Goal: Book appointment/travel/reservation

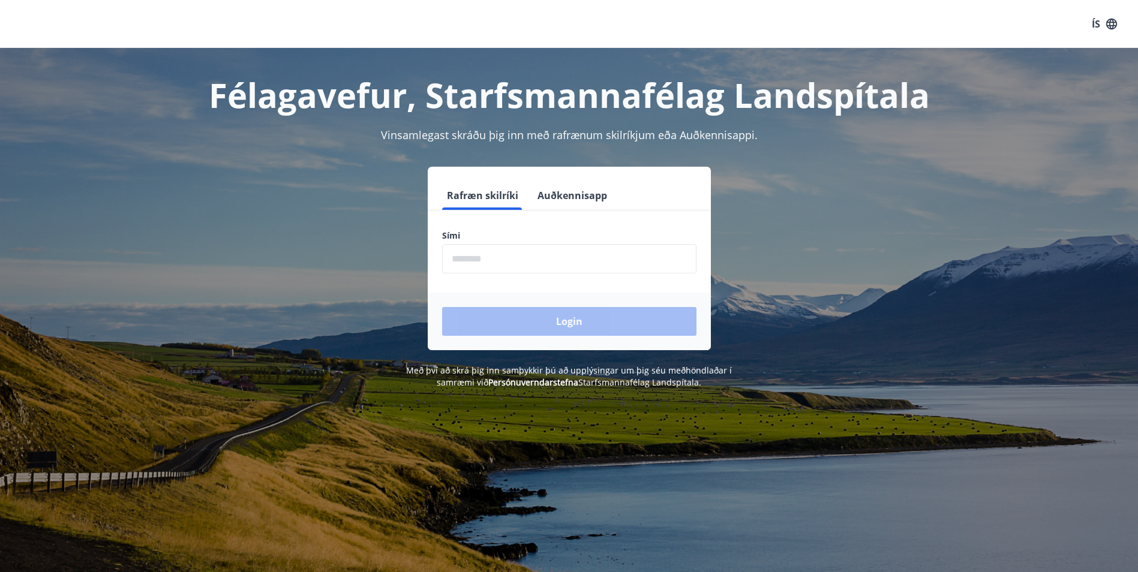
click at [577, 190] on button "Auðkennisapp" at bounding box center [572, 195] width 79 height 29
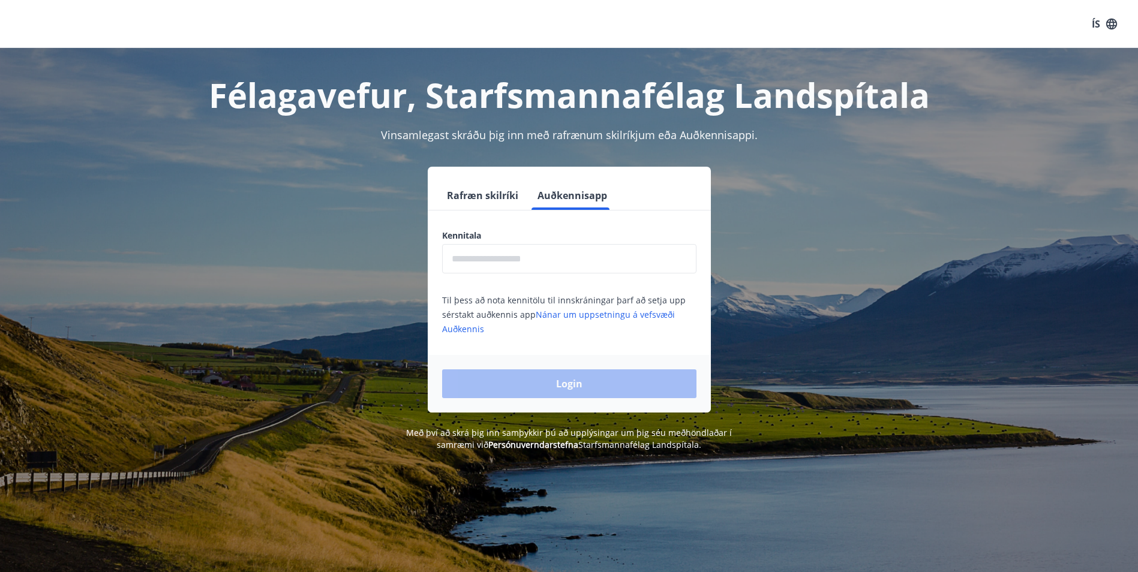
click at [479, 262] on input "text" at bounding box center [569, 258] width 254 height 29
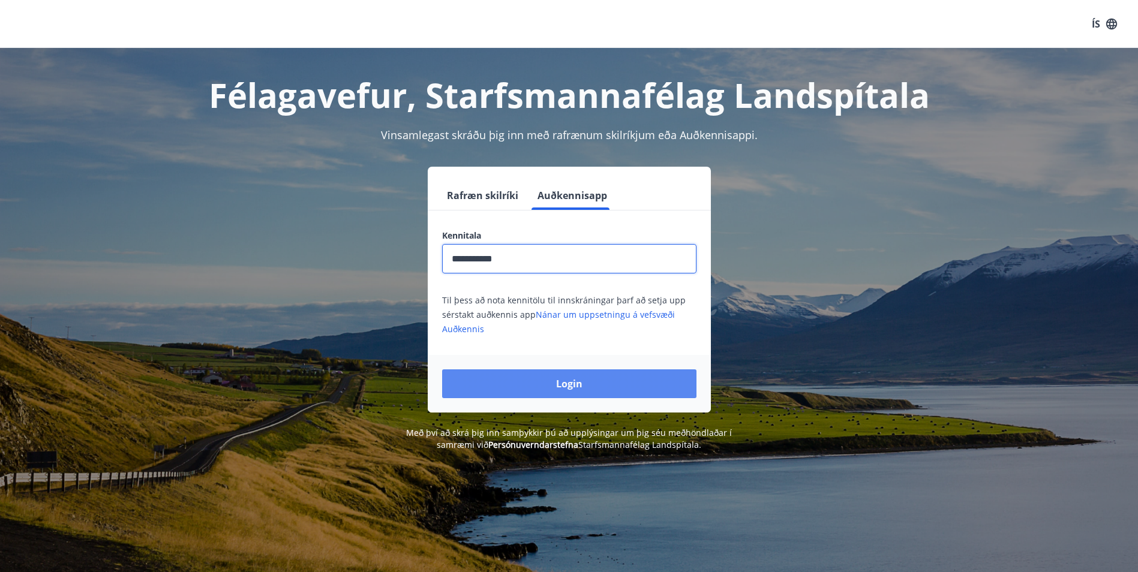
type input "**********"
click at [550, 383] on button "Login" at bounding box center [569, 383] width 254 height 29
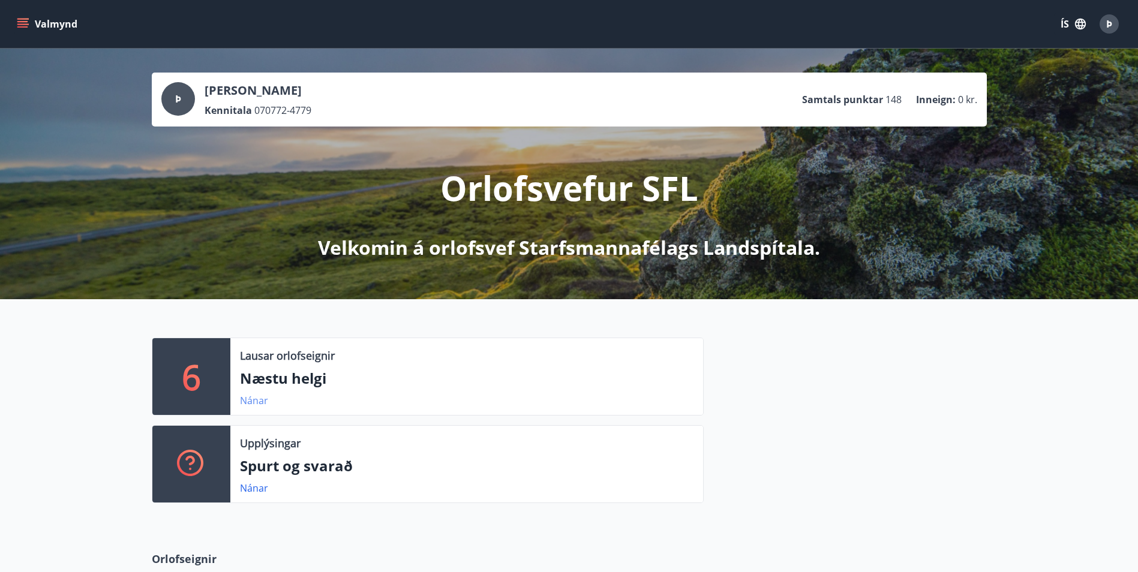
click at [248, 399] on link "Nánar" at bounding box center [254, 400] width 28 height 13
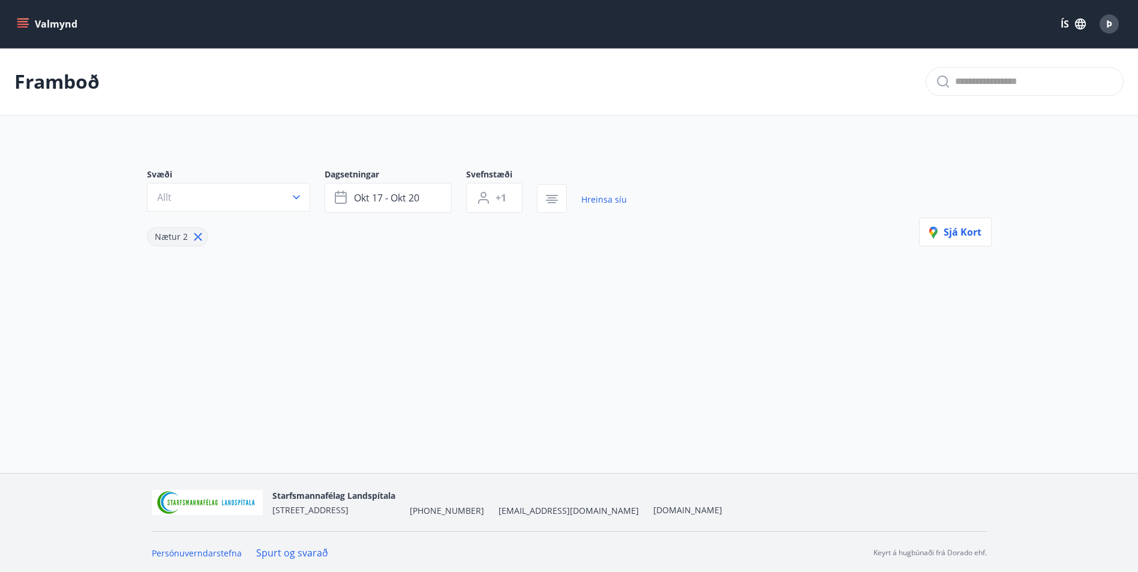
type input "*"
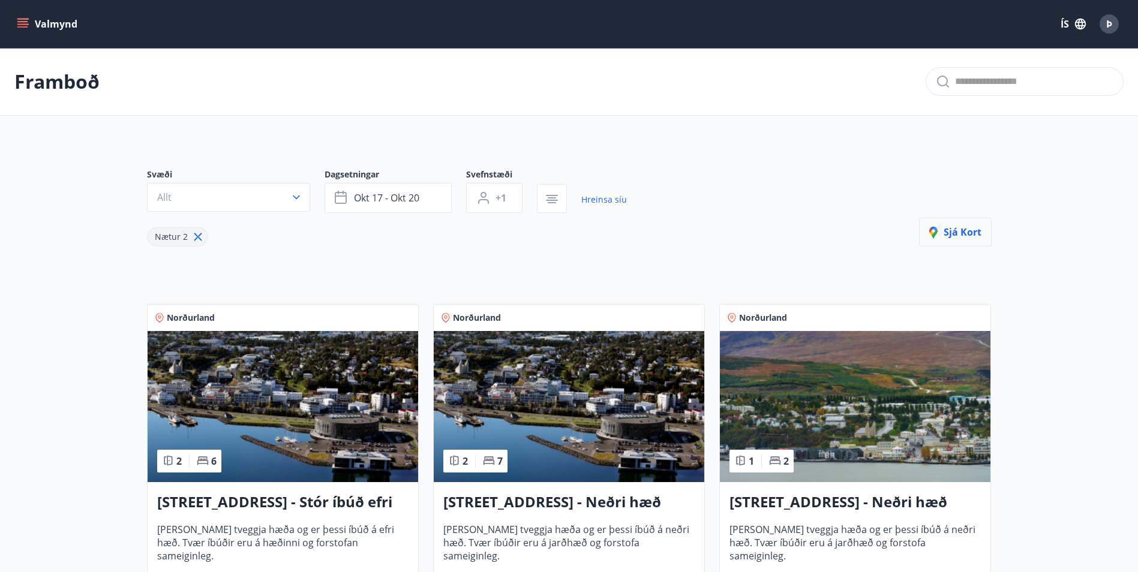
click at [954, 231] on span "Sjá kort" at bounding box center [955, 232] width 52 height 13
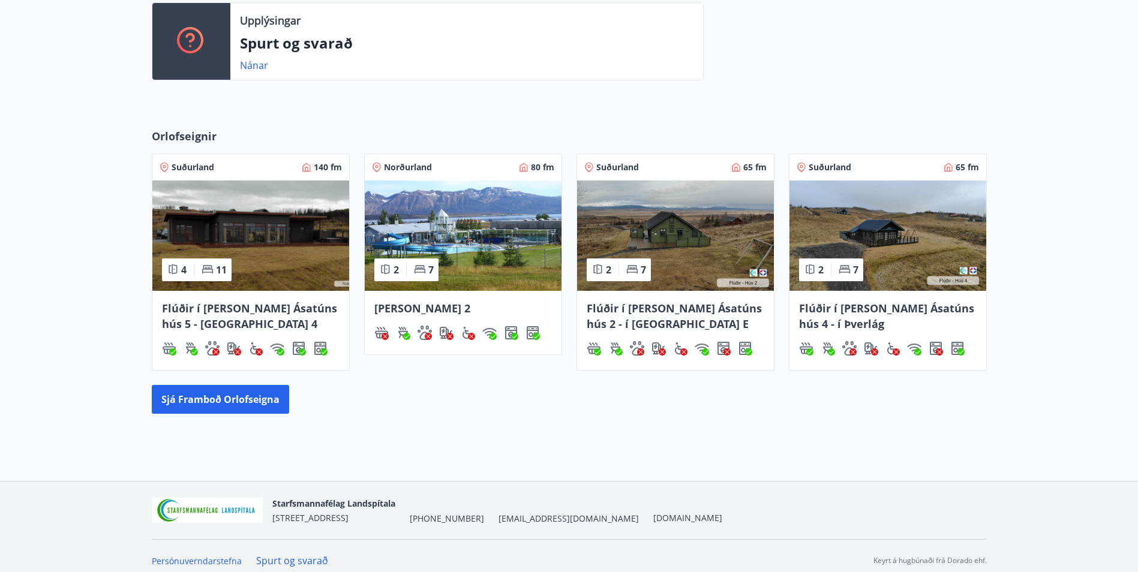
scroll to position [432, 0]
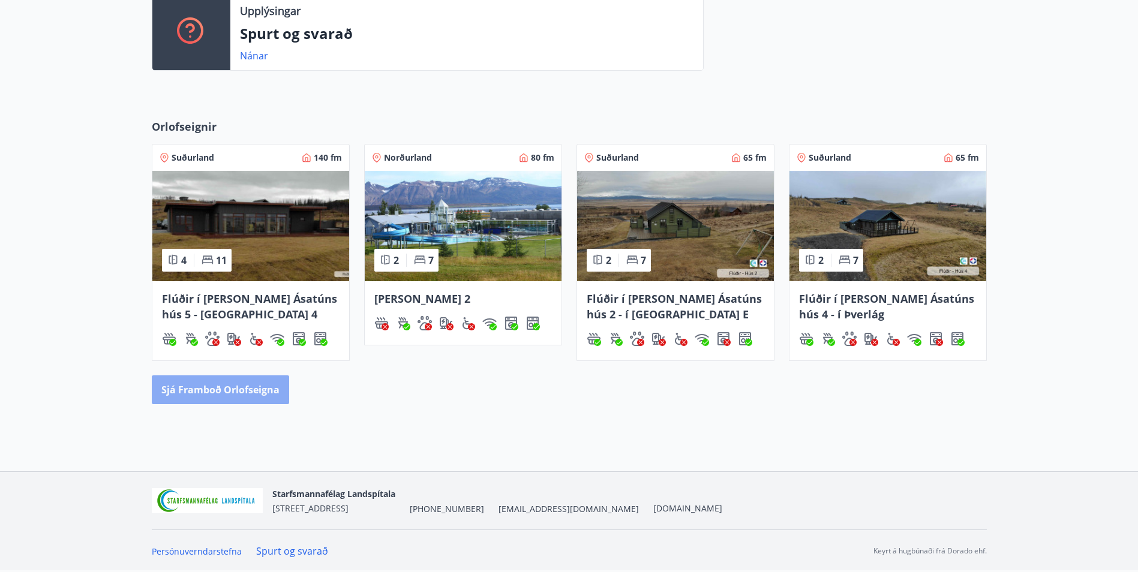
click at [232, 391] on button "Sjá framboð orlofseigna" at bounding box center [220, 389] width 137 height 29
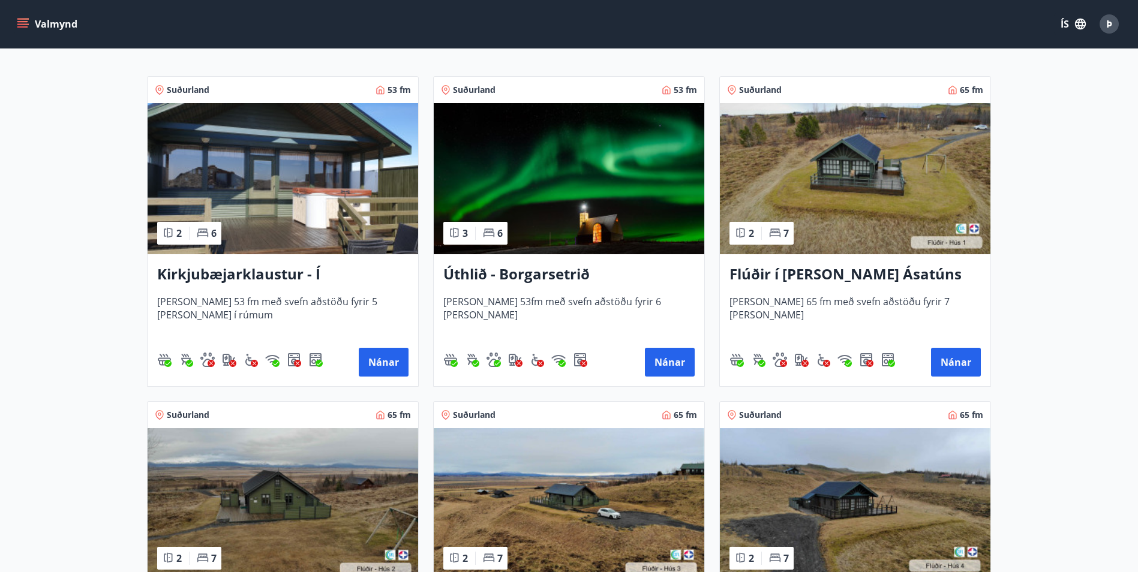
scroll to position [180, 0]
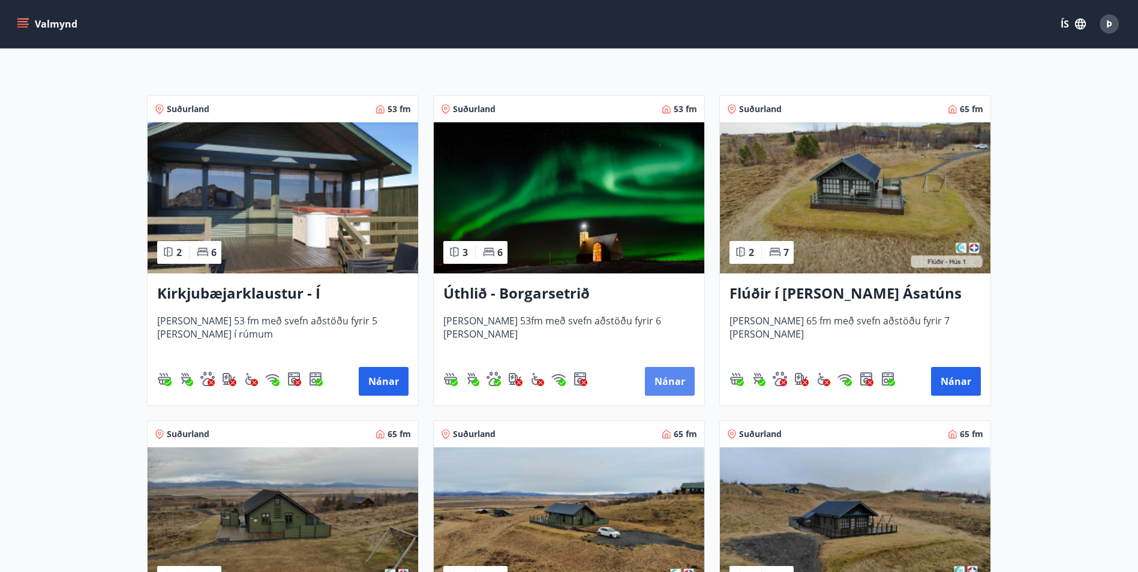
click at [677, 388] on button "Nánar" at bounding box center [670, 381] width 50 height 29
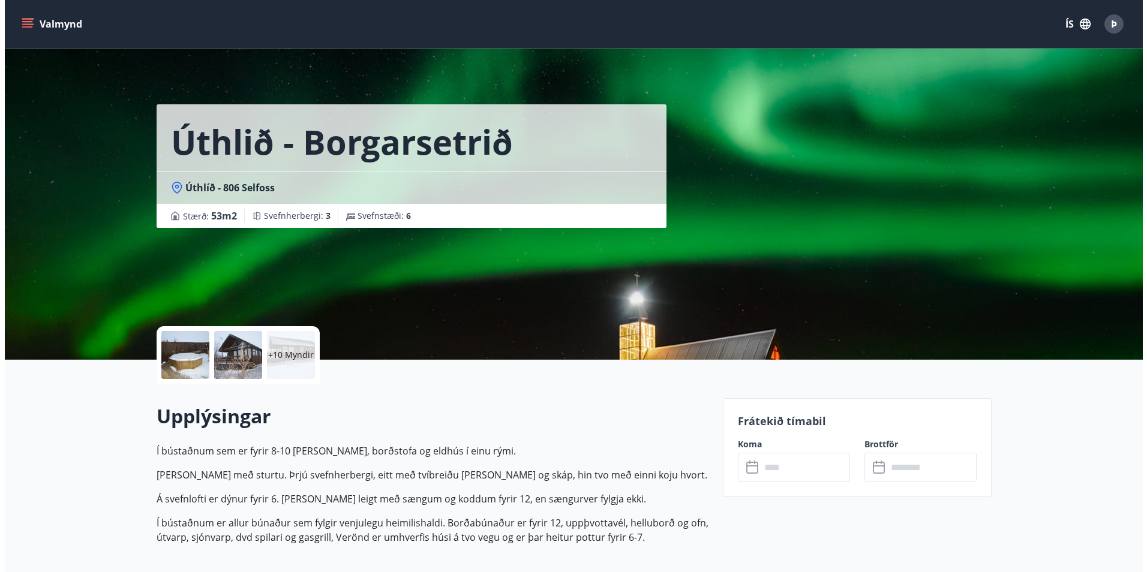
scroll to position [60, 0]
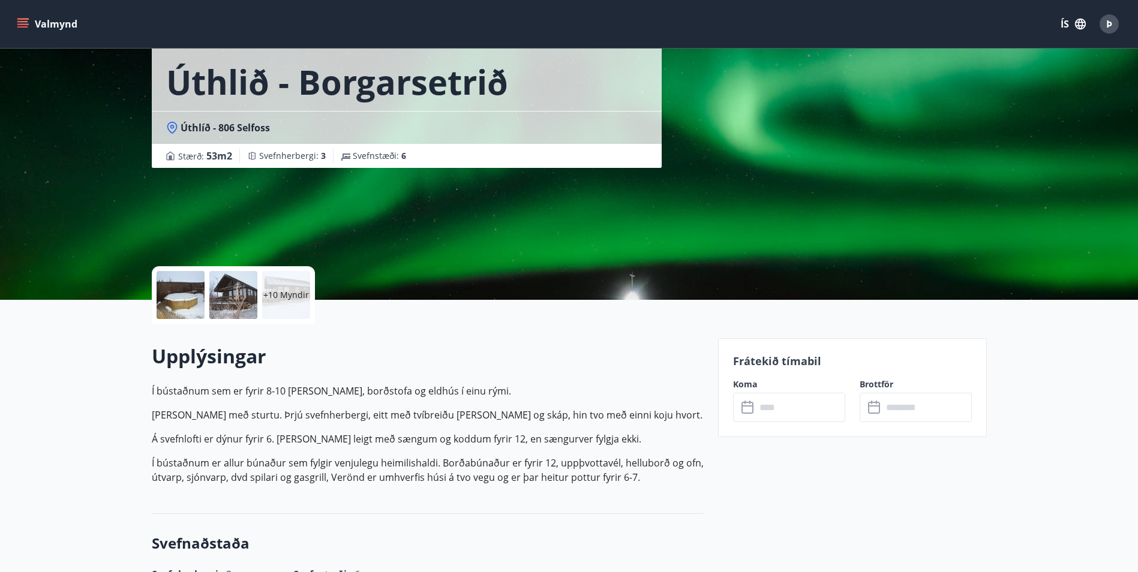
click at [173, 300] on div at bounding box center [181, 295] width 48 height 48
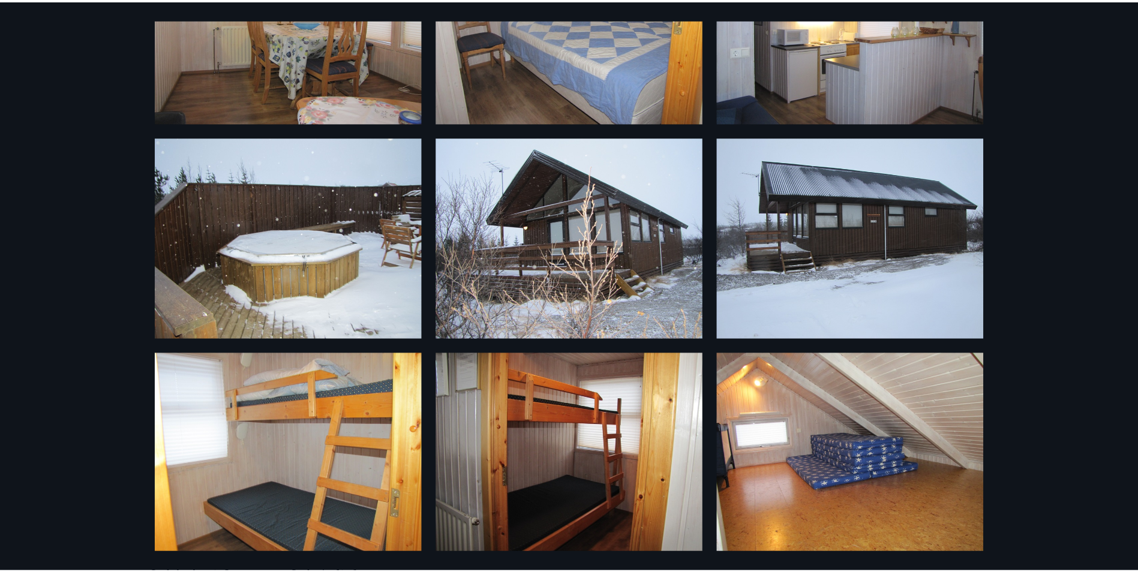
scroll to position [0, 0]
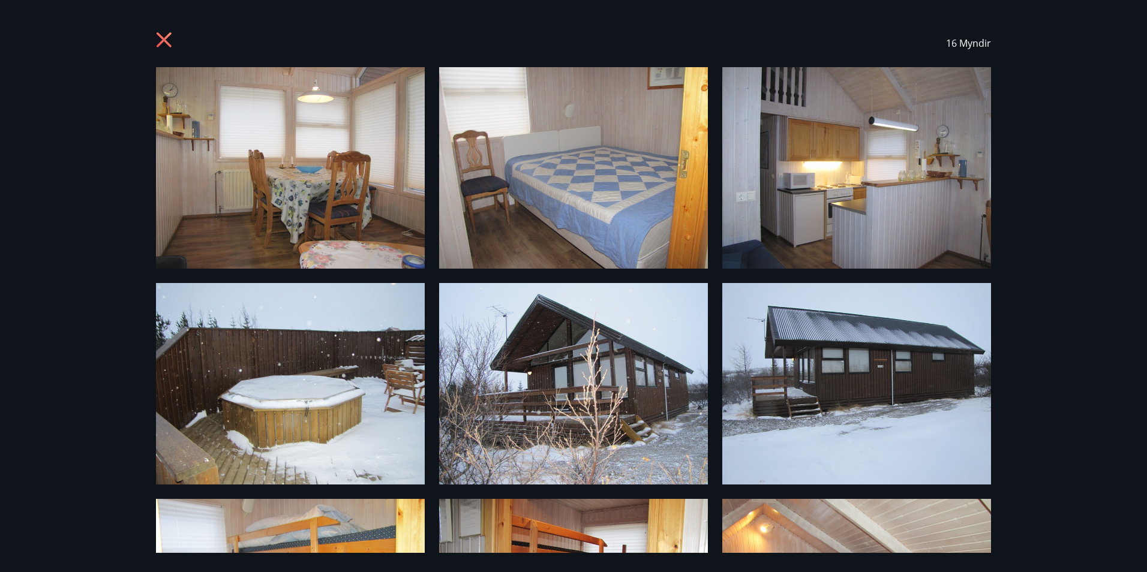
click at [161, 41] on icon at bounding box center [164, 39] width 15 height 15
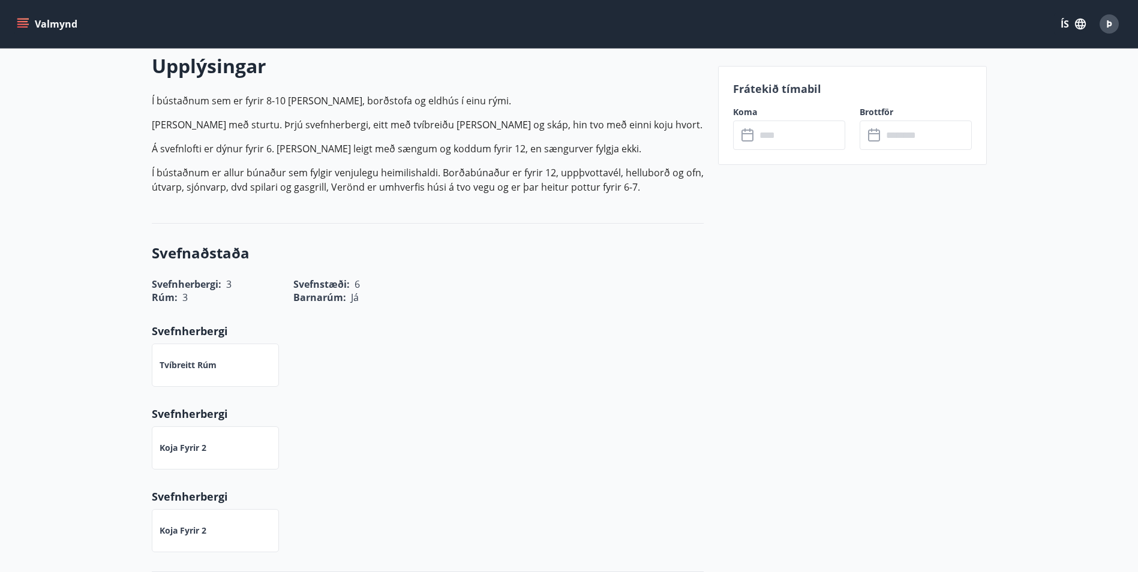
scroll to position [120, 0]
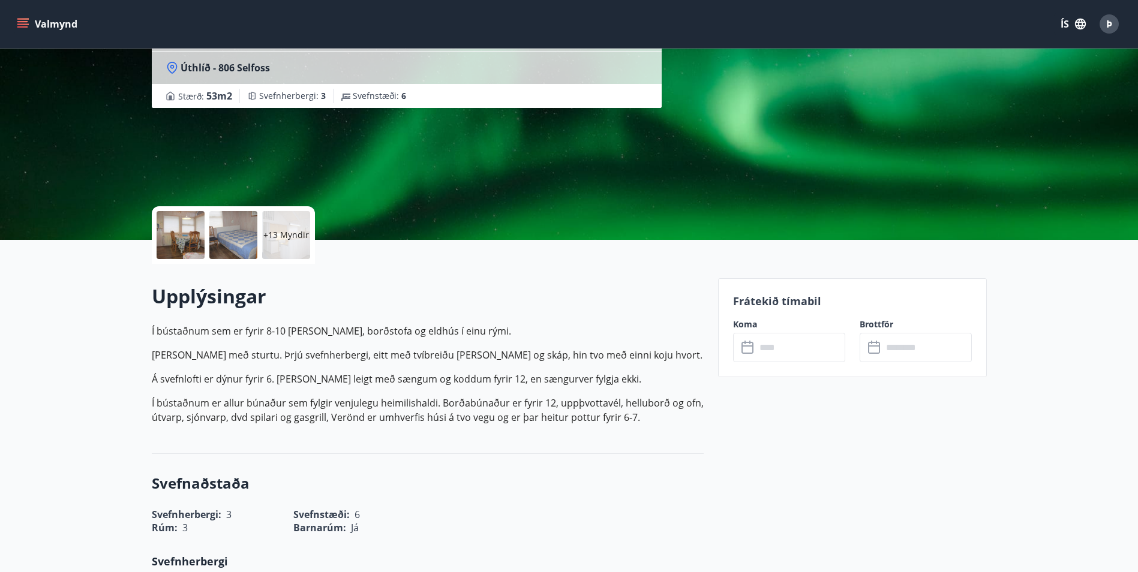
click at [746, 344] on icon at bounding box center [748, 348] width 14 height 14
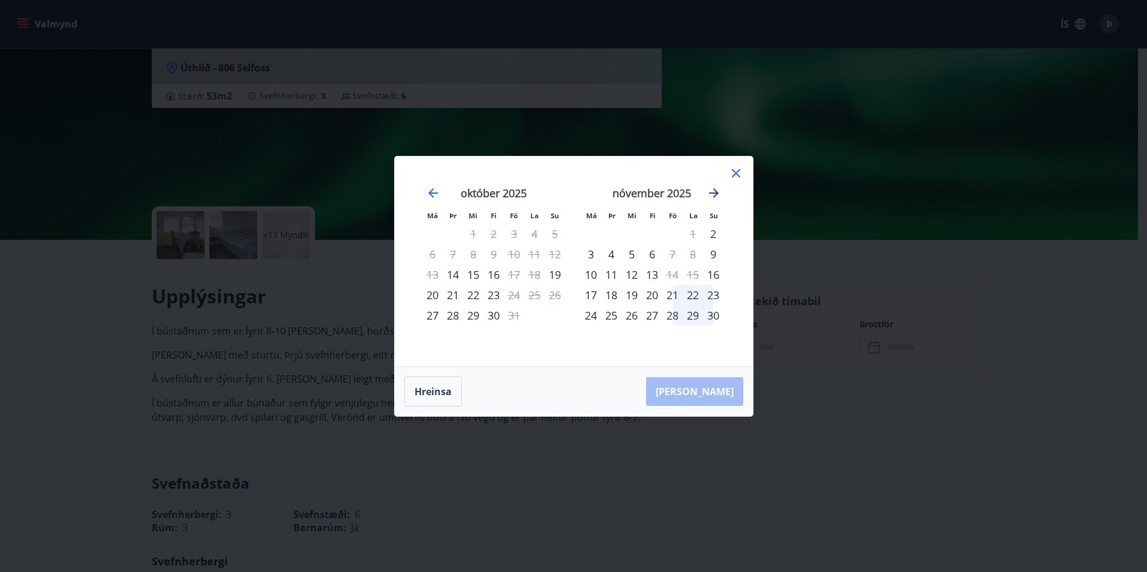
click at [715, 196] on icon "Move forward to switch to the next month." at bounding box center [714, 193] width 10 height 10
click at [515, 294] on div "21" at bounding box center [514, 295] width 20 height 20
click at [713, 196] on icon "Move forward to switch to the next month." at bounding box center [714, 193] width 14 height 14
click at [535, 260] on div "13" at bounding box center [534, 254] width 20 height 20
click at [426, 191] on icon "Move backward to switch to the previous month." at bounding box center [433, 193] width 14 height 14
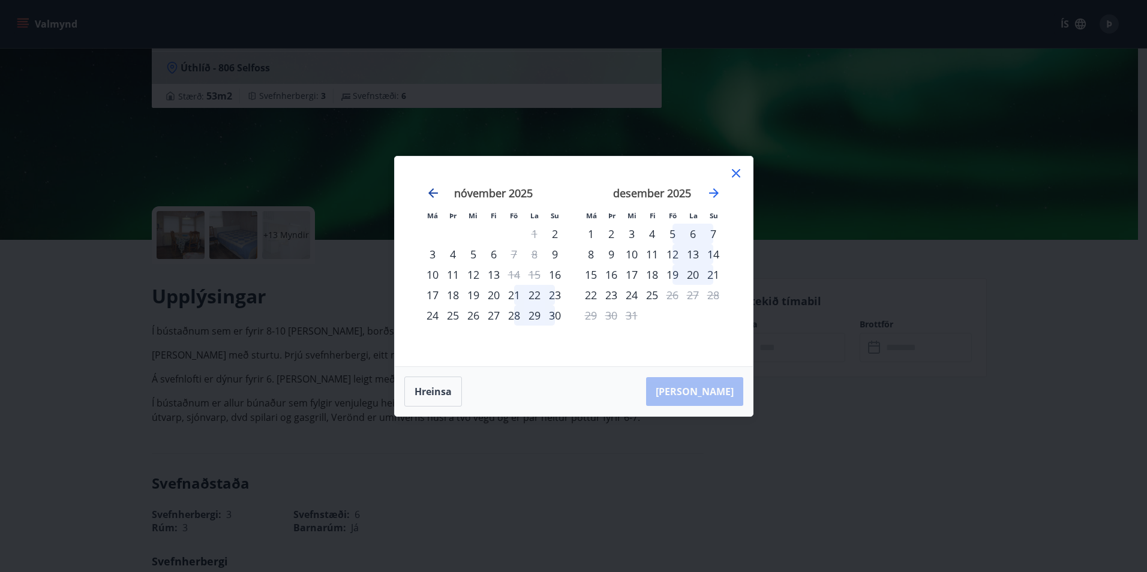
click at [426, 191] on icon "Move backward to switch to the previous month." at bounding box center [433, 193] width 14 height 14
click at [692, 294] on div "22" at bounding box center [693, 295] width 20 height 20
click at [695, 294] on div "22" at bounding box center [693, 295] width 20 height 20
click at [707, 395] on div "Hreinsa Taka Frá" at bounding box center [574, 391] width 358 height 49
click at [733, 175] on icon at bounding box center [736, 173] width 14 height 14
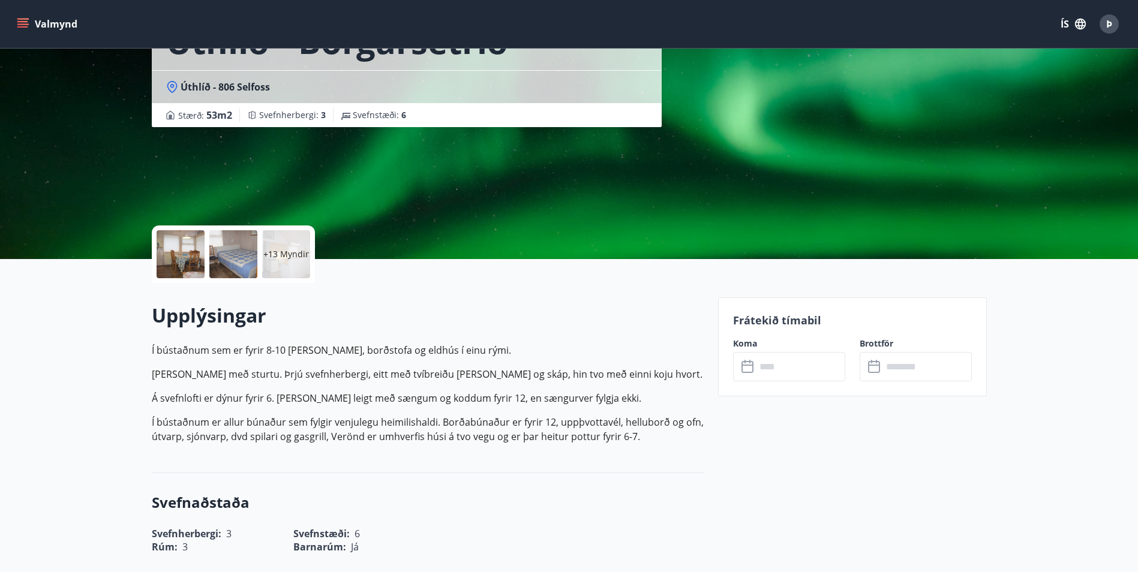
scroll to position [240, 0]
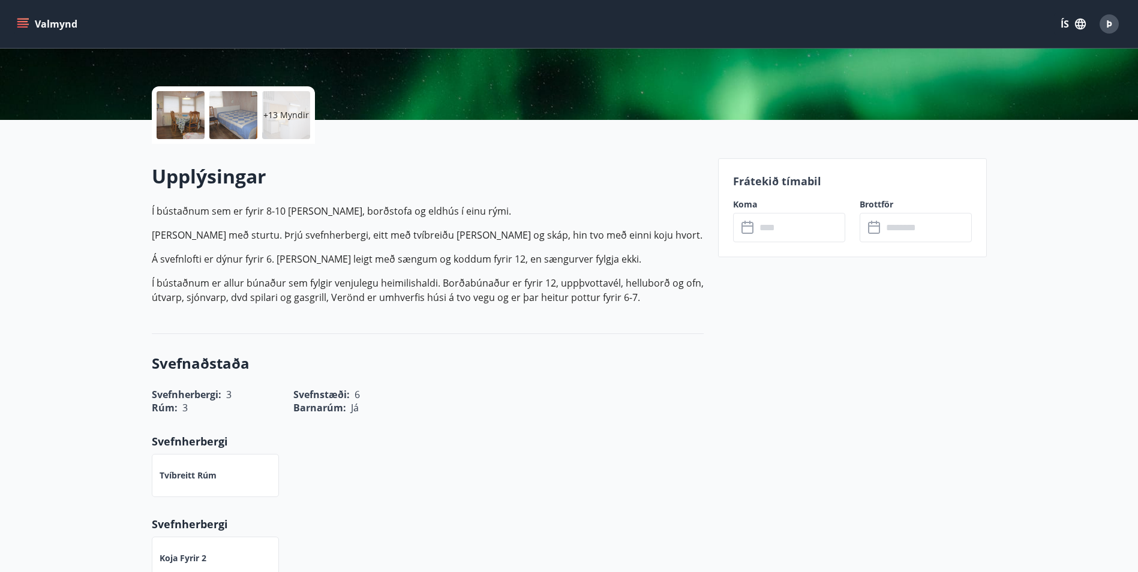
click at [745, 232] on icon at bounding box center [748, 228] width 14 height 14
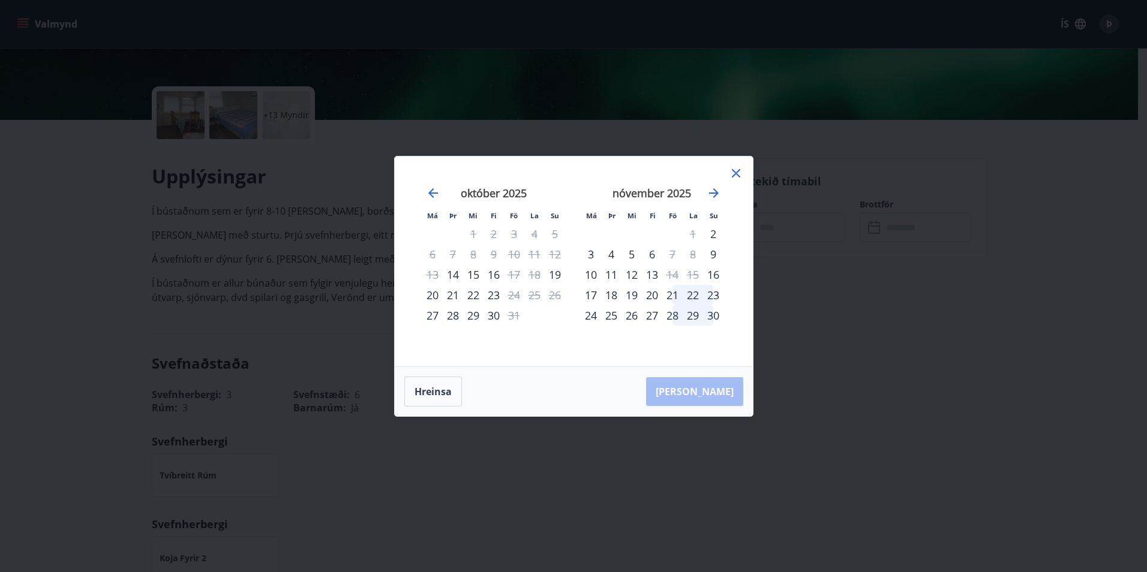
click at [614, 275] on div "11" at bounding box center [611, 275] width 20 height 20
click at [671, 291] on div "21" at bounding box center [672, 295] width 20 height 20
click at [692, 295] on div "22" at bounding box center [693, 295] width 20 height 20
click at [713, 294] on div "23" at bounding box center [713, 295] width 20 height 20
click at [677, 314] on div "28" at bounding box center [672, 315] width 20 height 20
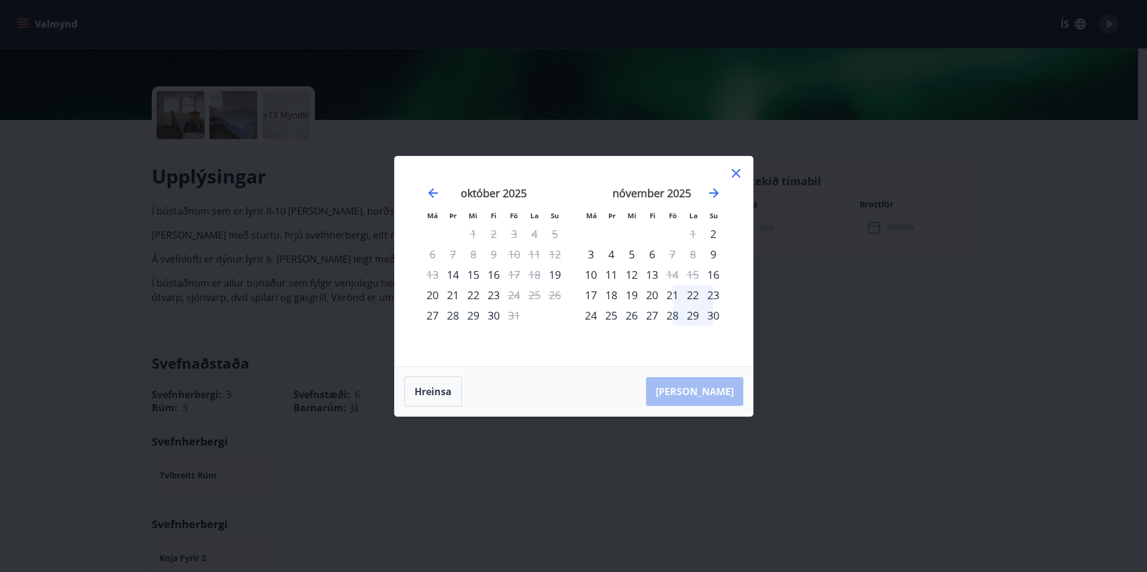
click at [685, 314] on div "29" at bounding box center [693, 315] width 20 height 20
click at [700, 309] on div "29" at bounding box center [693, 315] width 20 height 20
click at [436, 394] on button "Hreinsa" at bounding box center [433, 392] width 58 height 30
click at [700, 396] on div "Hreinsa Taka Frá" at bounding box center [574, 391] width 358 height 49
click at [674, 294] on div "21" at bounding box center [672, 295] width 20 height 20
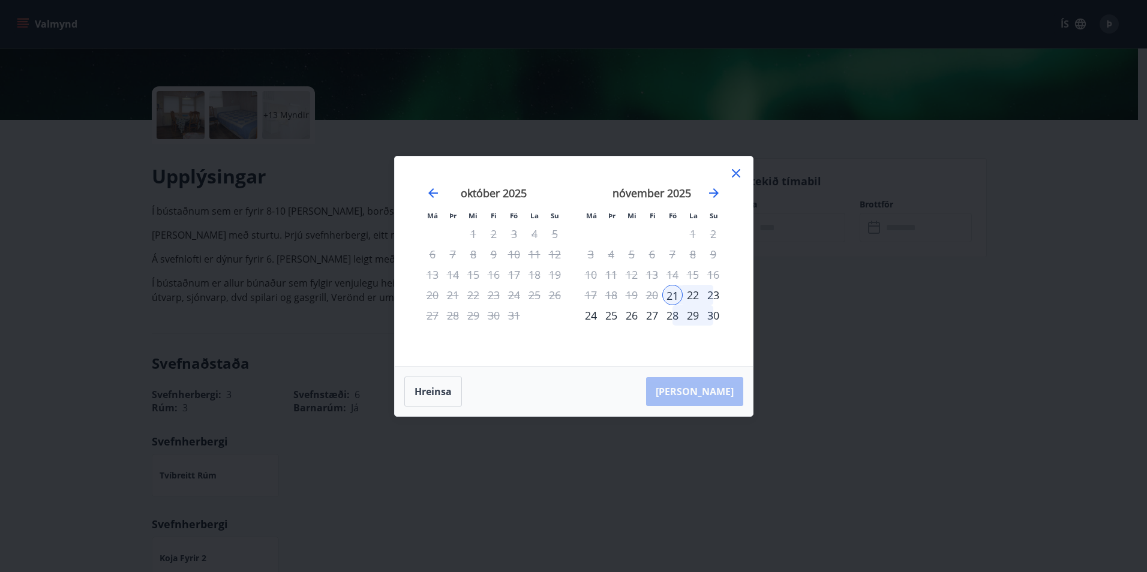
click at [713, 293] on div "23" at bounding box center [713, 295] width 20 height 20
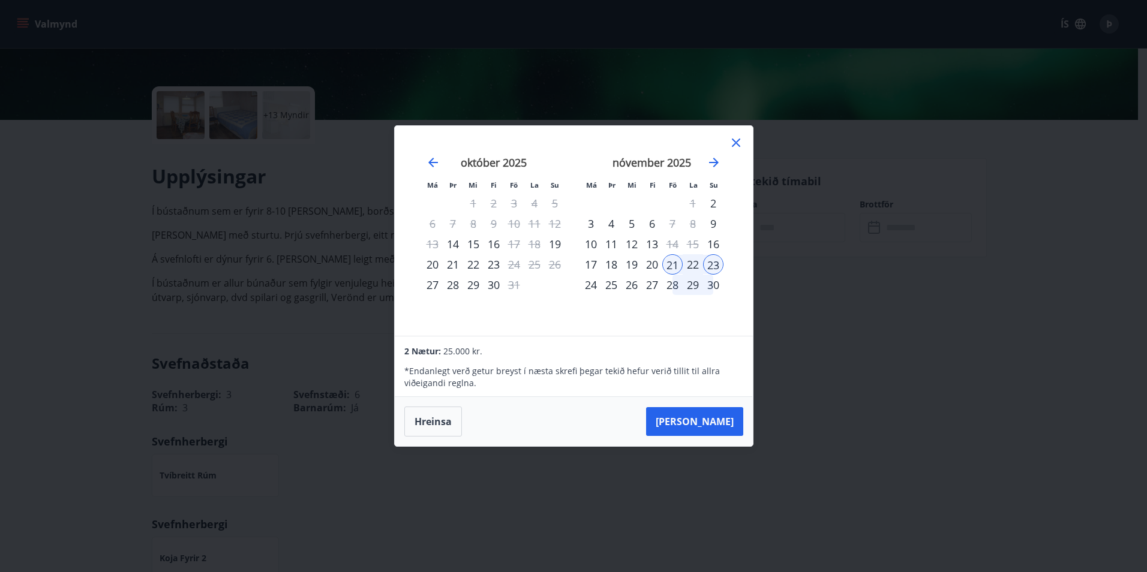
click at [734, 142] on icon at bounding box center [736, 143] width 8 height 8
